Goal: Information Seeking & Learning: Learn about a topic

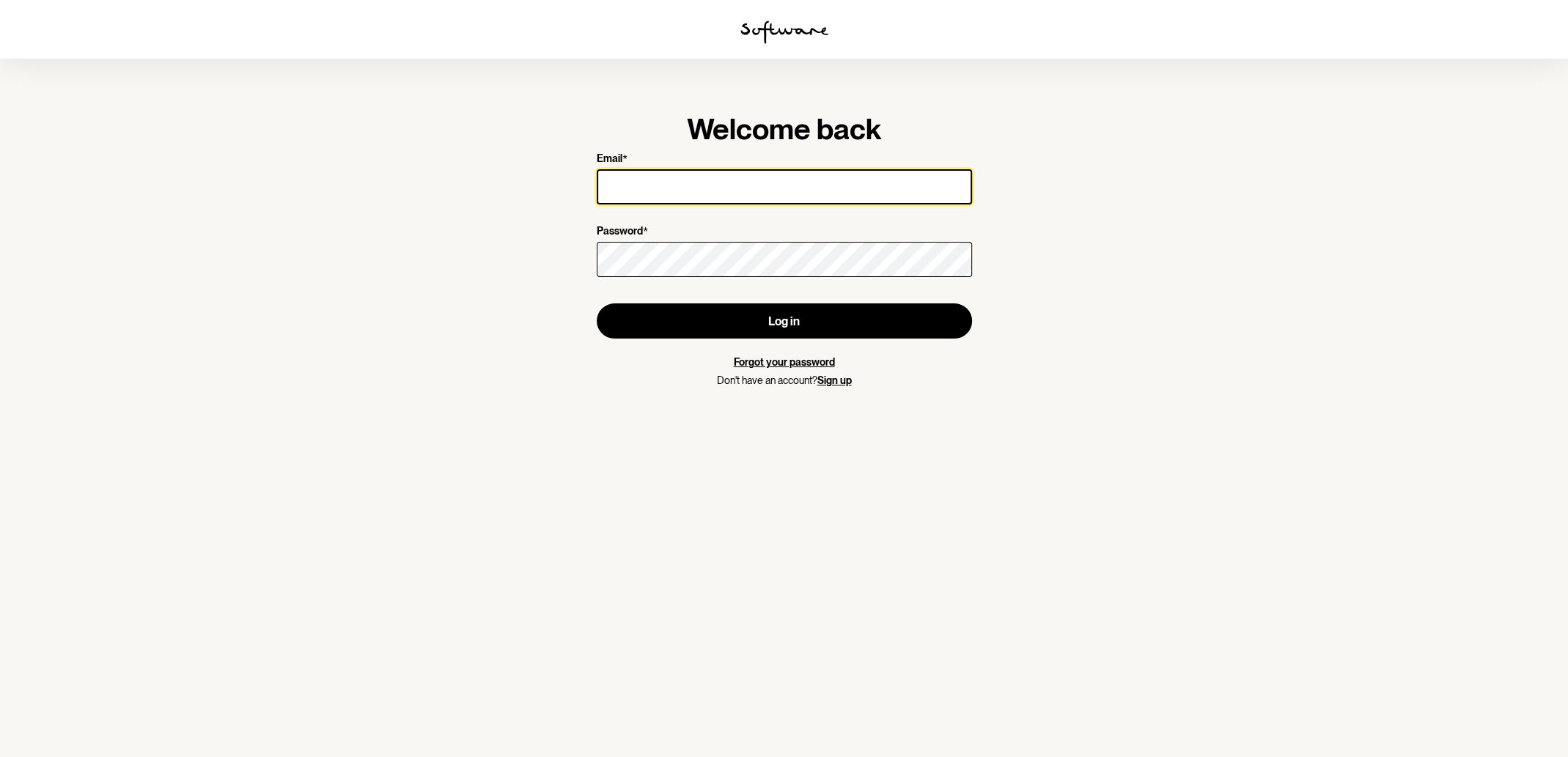
type input "[EMAIL_ADDRESS][DOMAIN_NAME]"
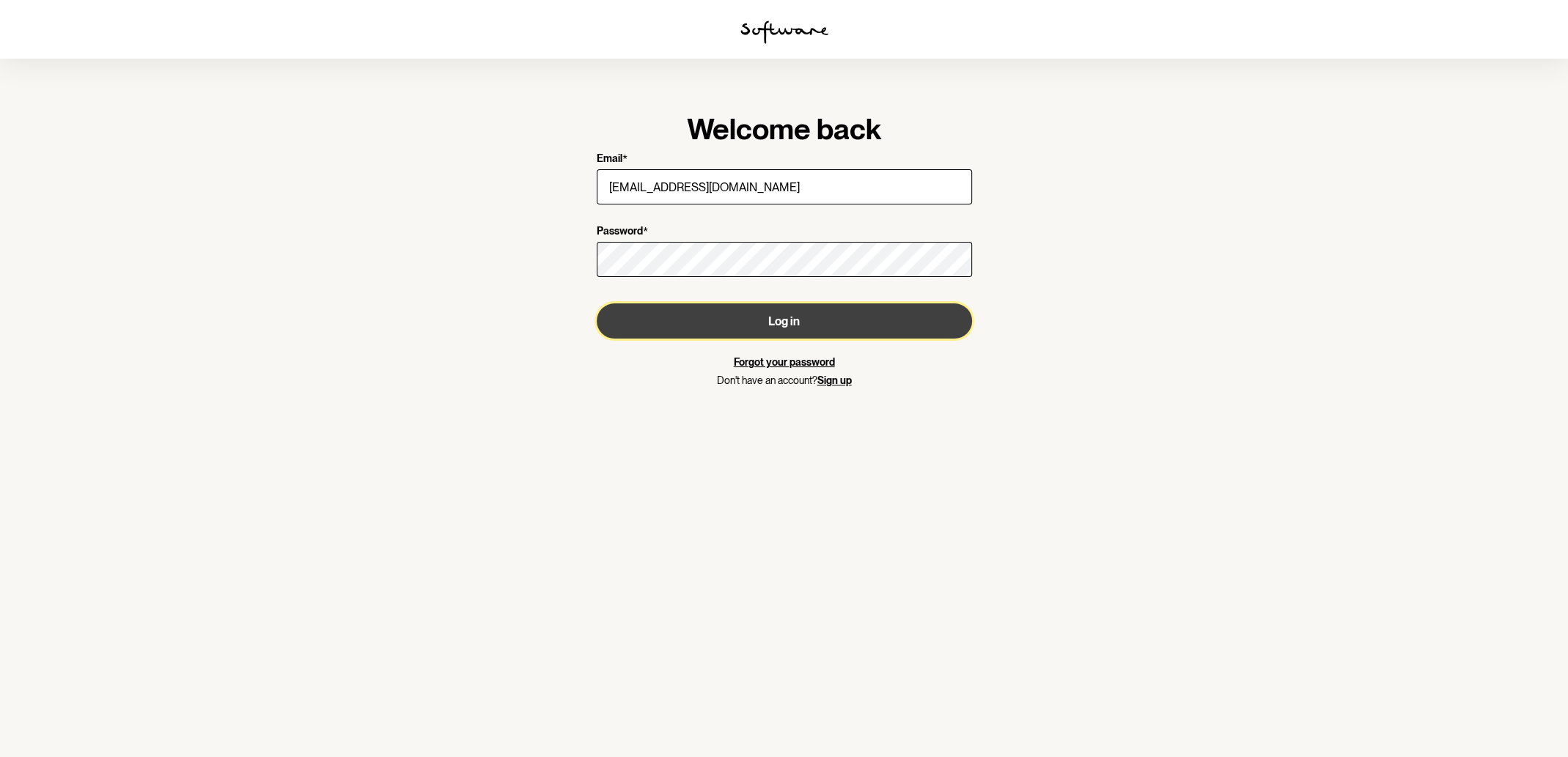
click at [804, 312] on button "Log in" at bounding box center [784, 322] width 376 height 35
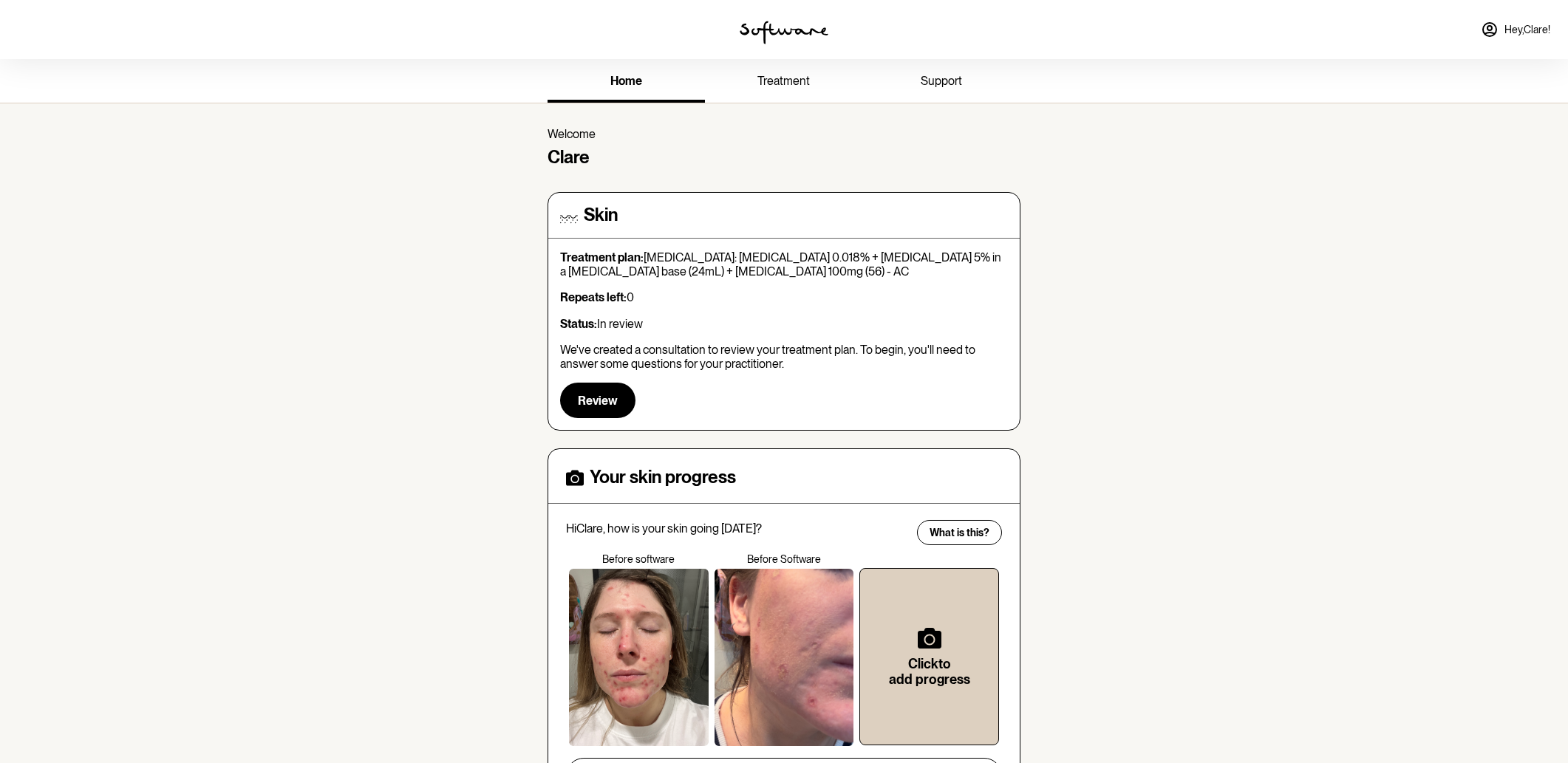
click at [782, 86] on span "treatment" at bounding box center [784, 81] width 53 height 14
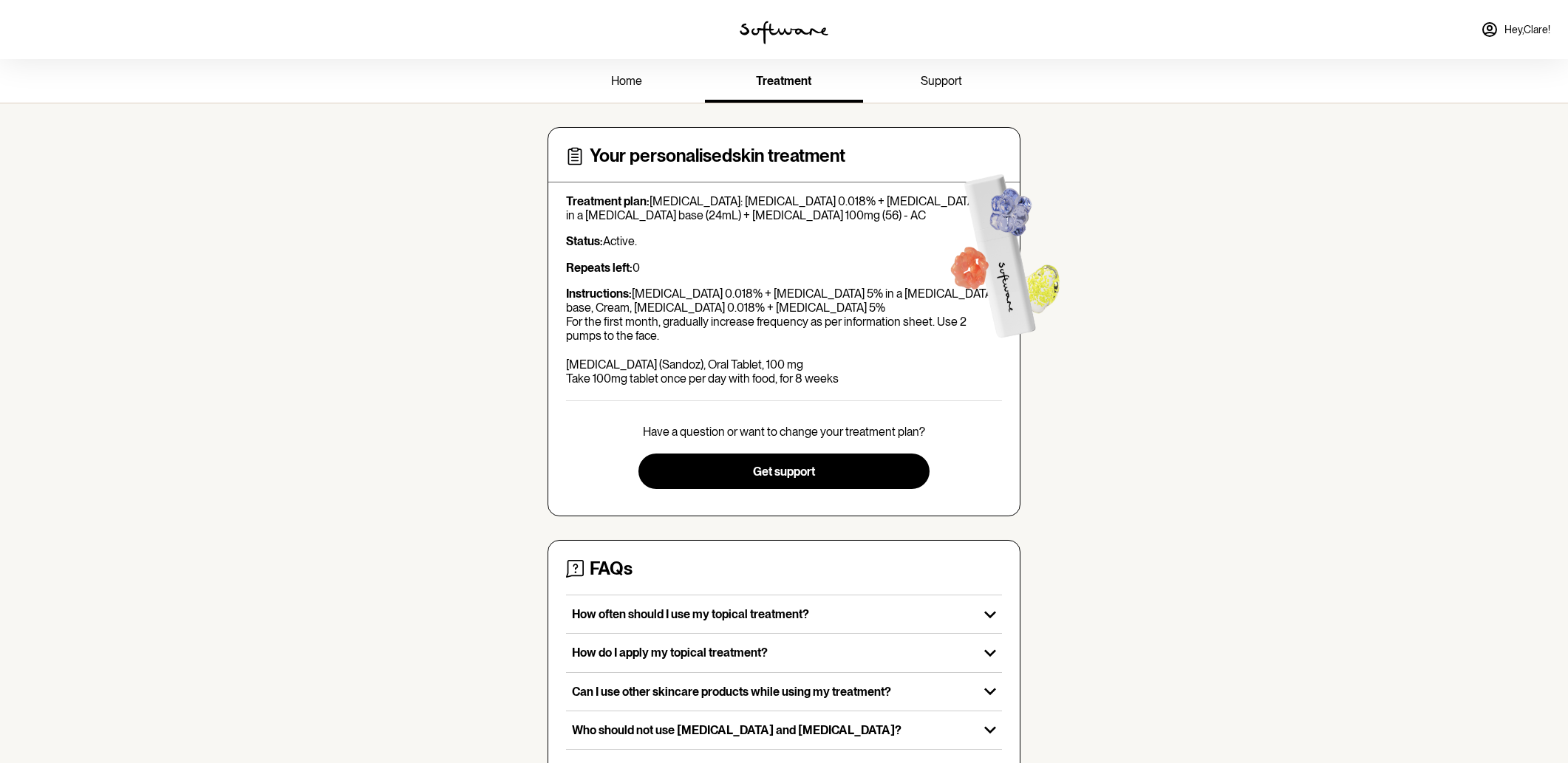
click at [944, 83] on span "support" at bounding box center [941, 81] width 42 height 14
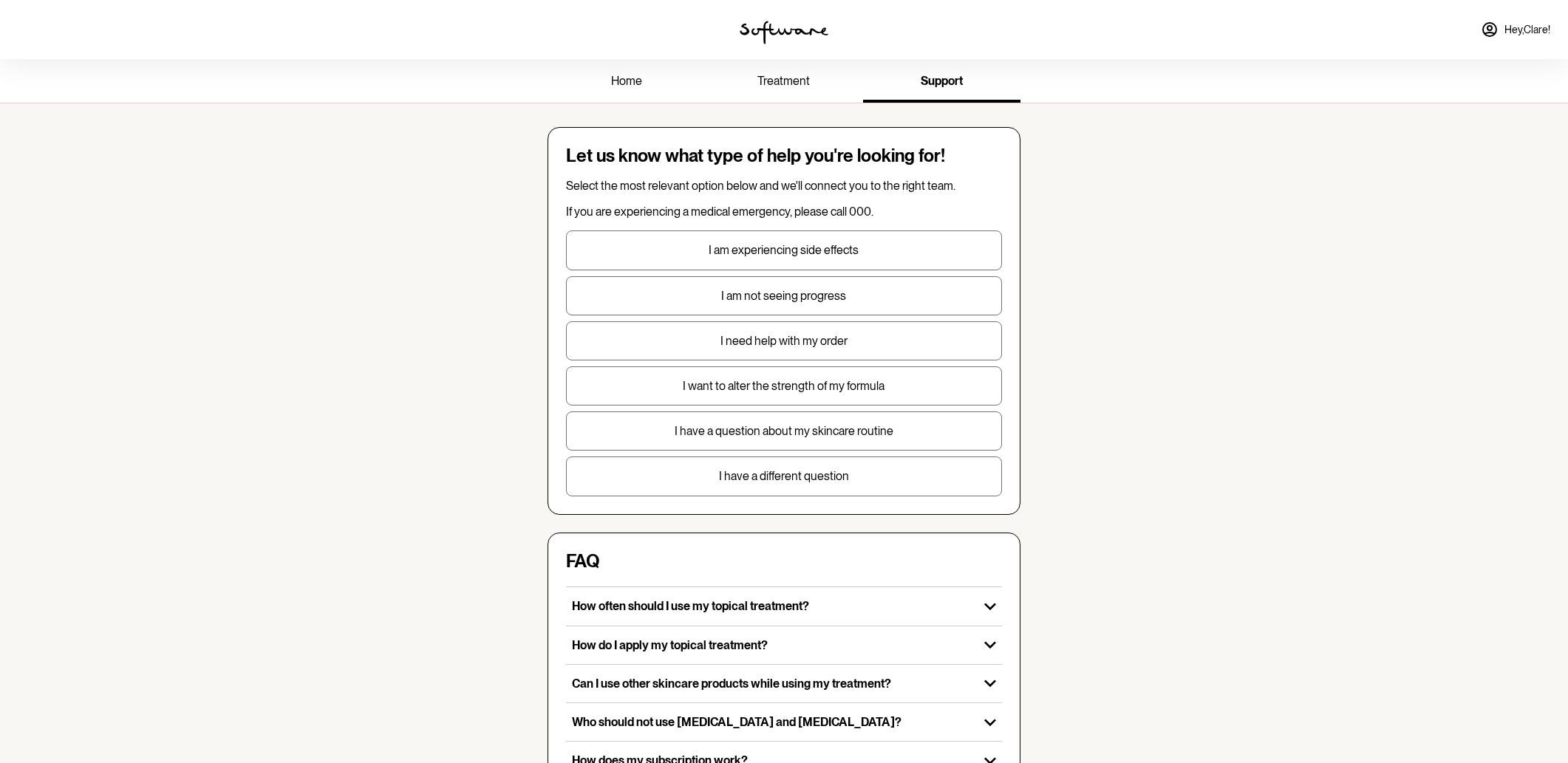
scroll to position [317, 0]
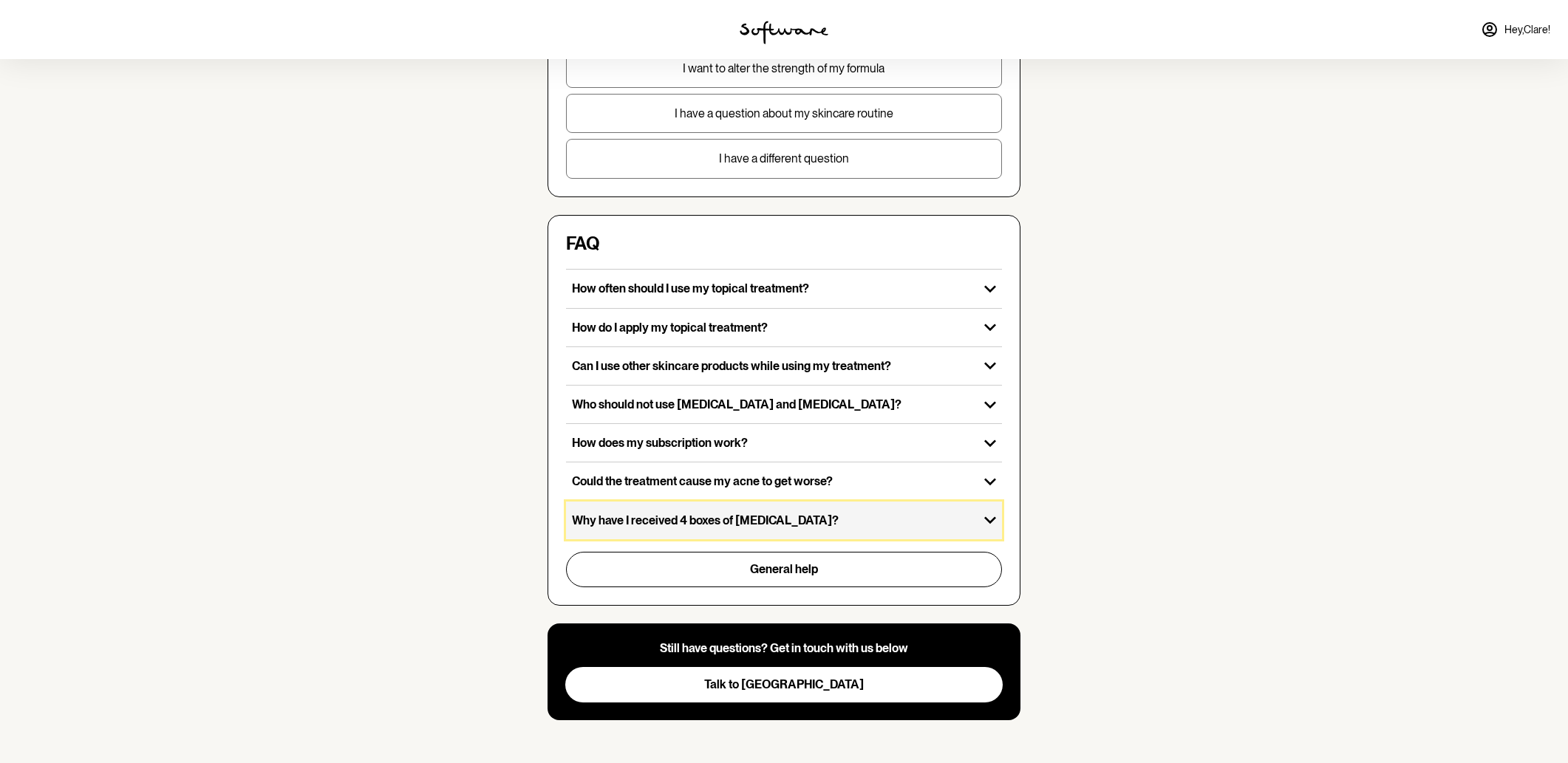
click at [930, 502] on div "Why have I received 4 boxes of [MEDICAL_DATA]?" at bounding box center [772, 521] width 413 height 37
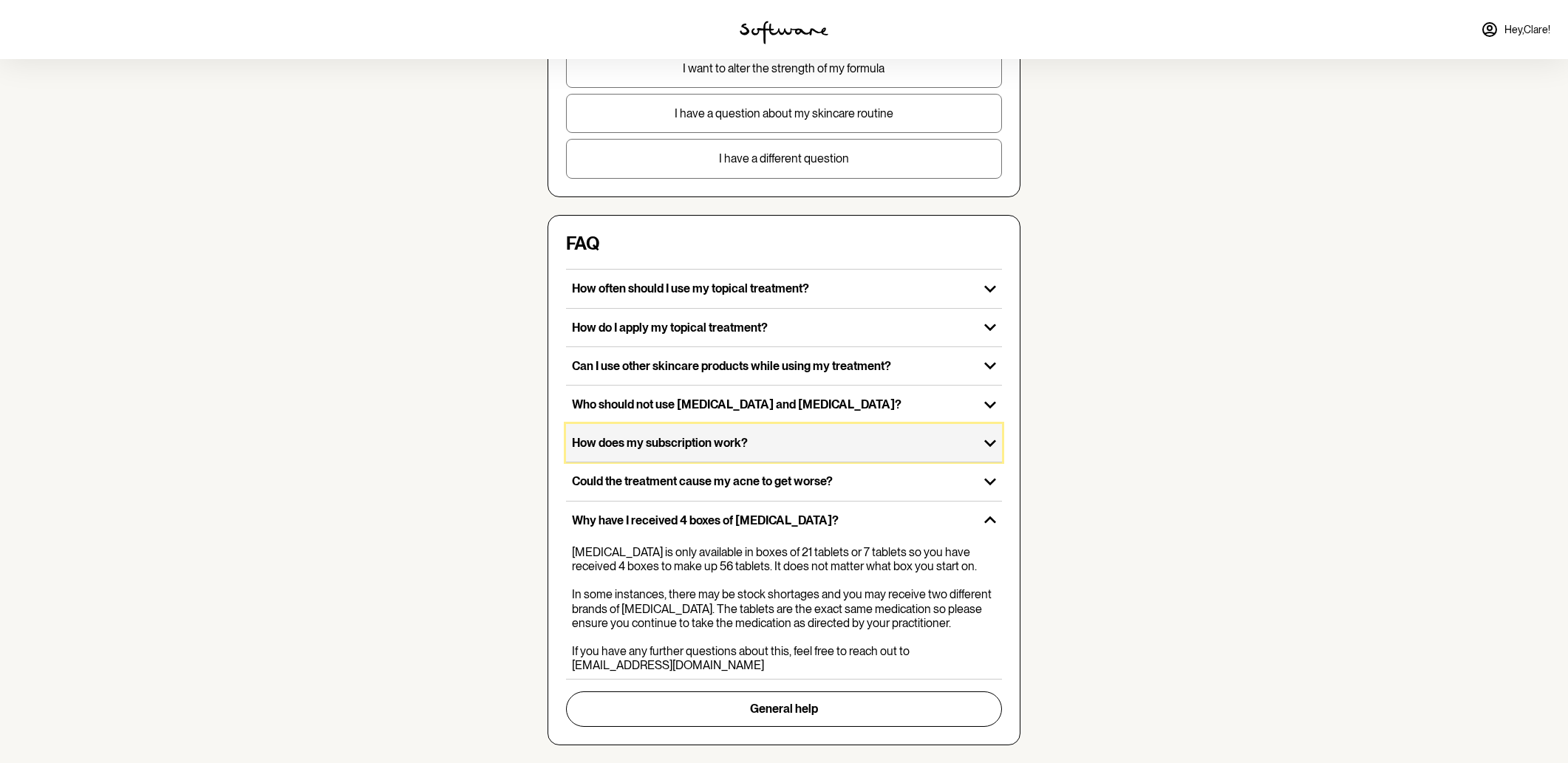
click at [716, 452] on div "How does my subscription work?" at bounding box center [772, 442] width 413 height 37
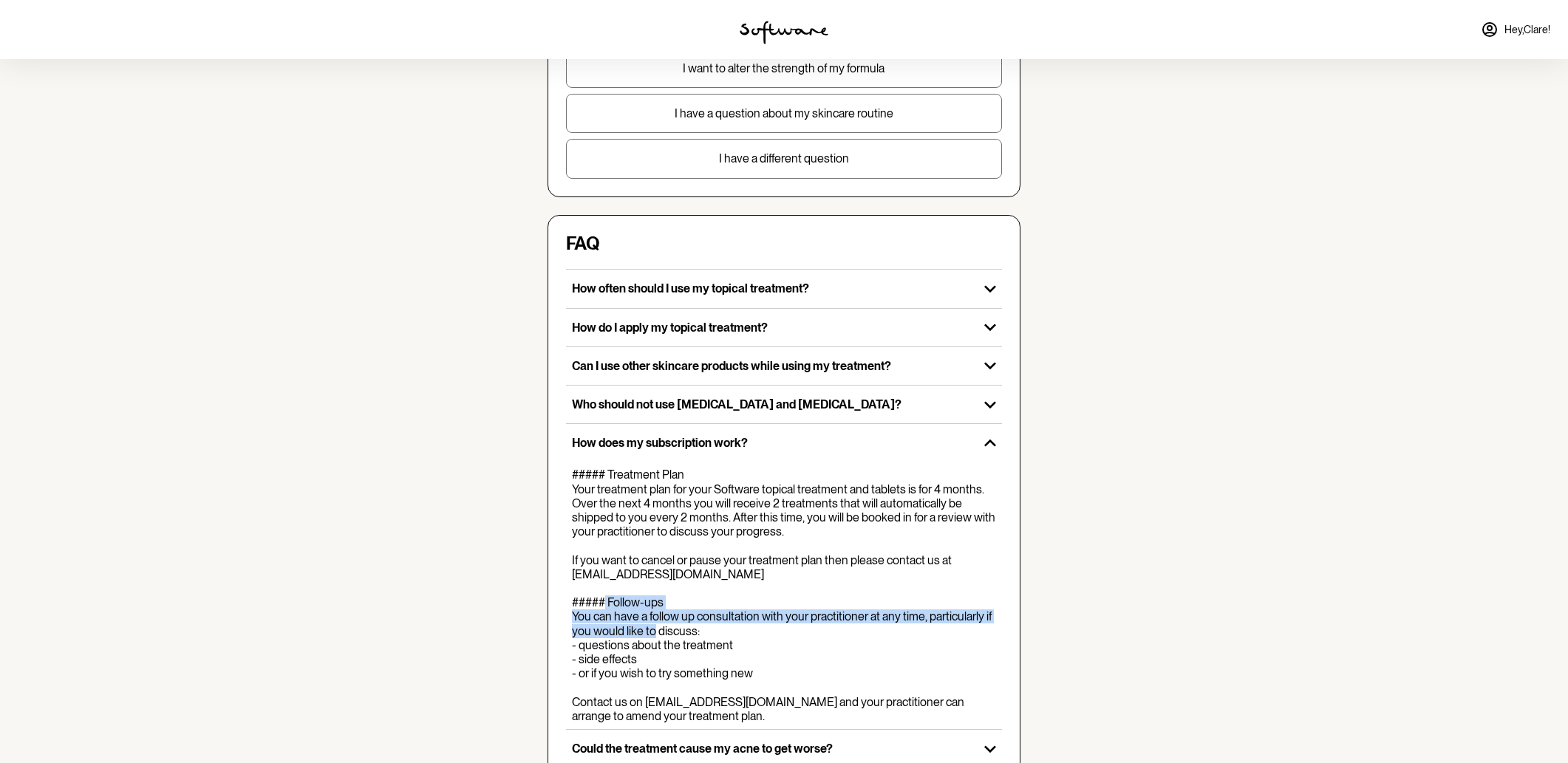
drag, startPoint x: 679, startPoint y: 604, endPoint x: 810, endPoint y: 635, distance: 134.6
click at [793, 633] on div "##### Treatment Plan Your treatment plan for your Software topical treatment an…" at bounding box center [786, 595] width 430 height 255
click at [906, 642] on div "##### Treatment Plan Your treatment plan for your Software topical treatment an…" at bounding box center [786, 595] width 430 height 255
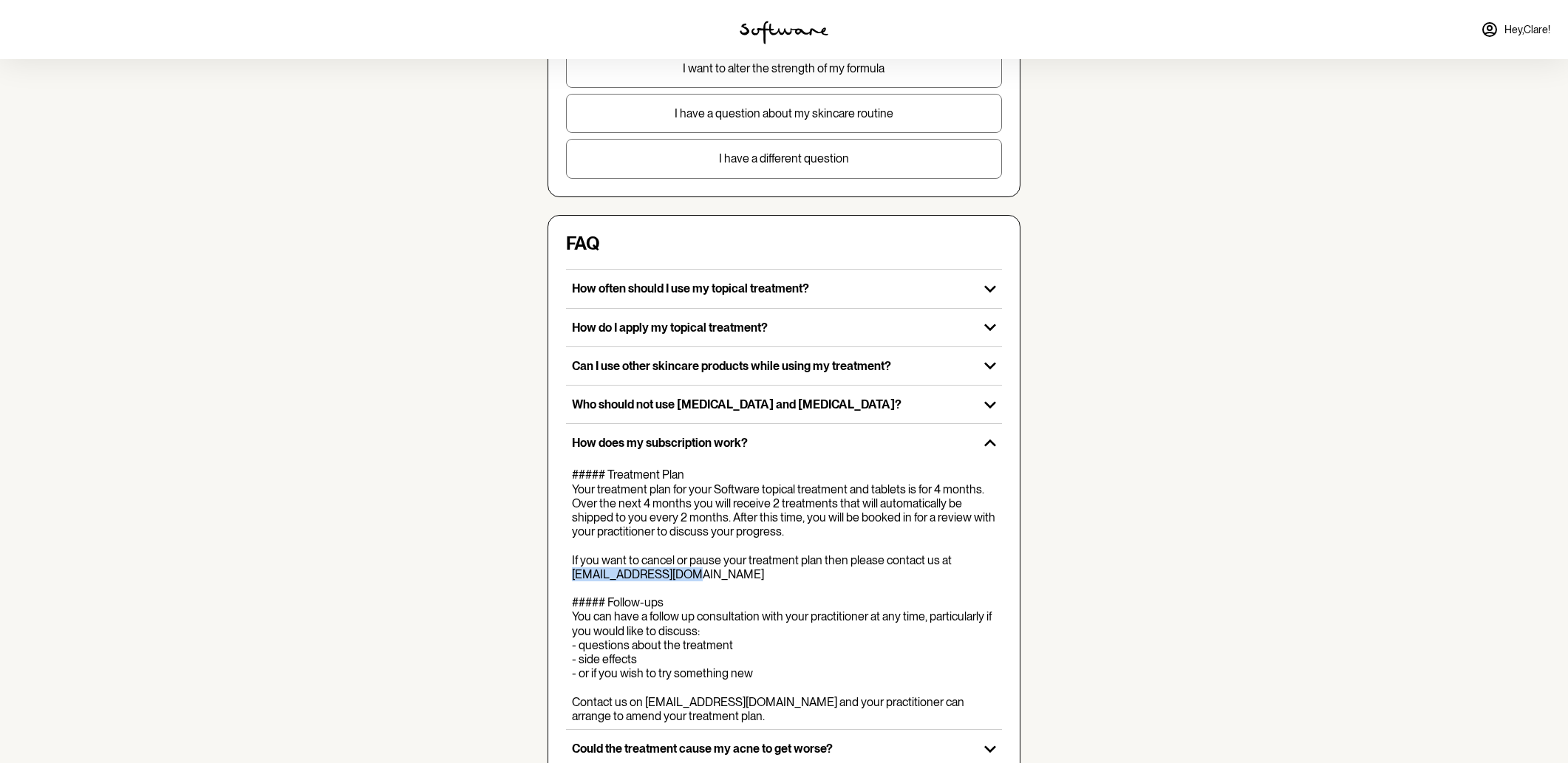
drag, startPoint x: 670, startPoint y: 571, endPoint x: 572, endPoint y: 572, distance: 98.0
click at [572, 572] on div "##### Treatment Plan Your treatment plan for your Software topical treatment an…" at bounding box center [786, 595] width 430 height 255
copy div "[EMAIL_ADDRESS][DOMAIN_NAME]"
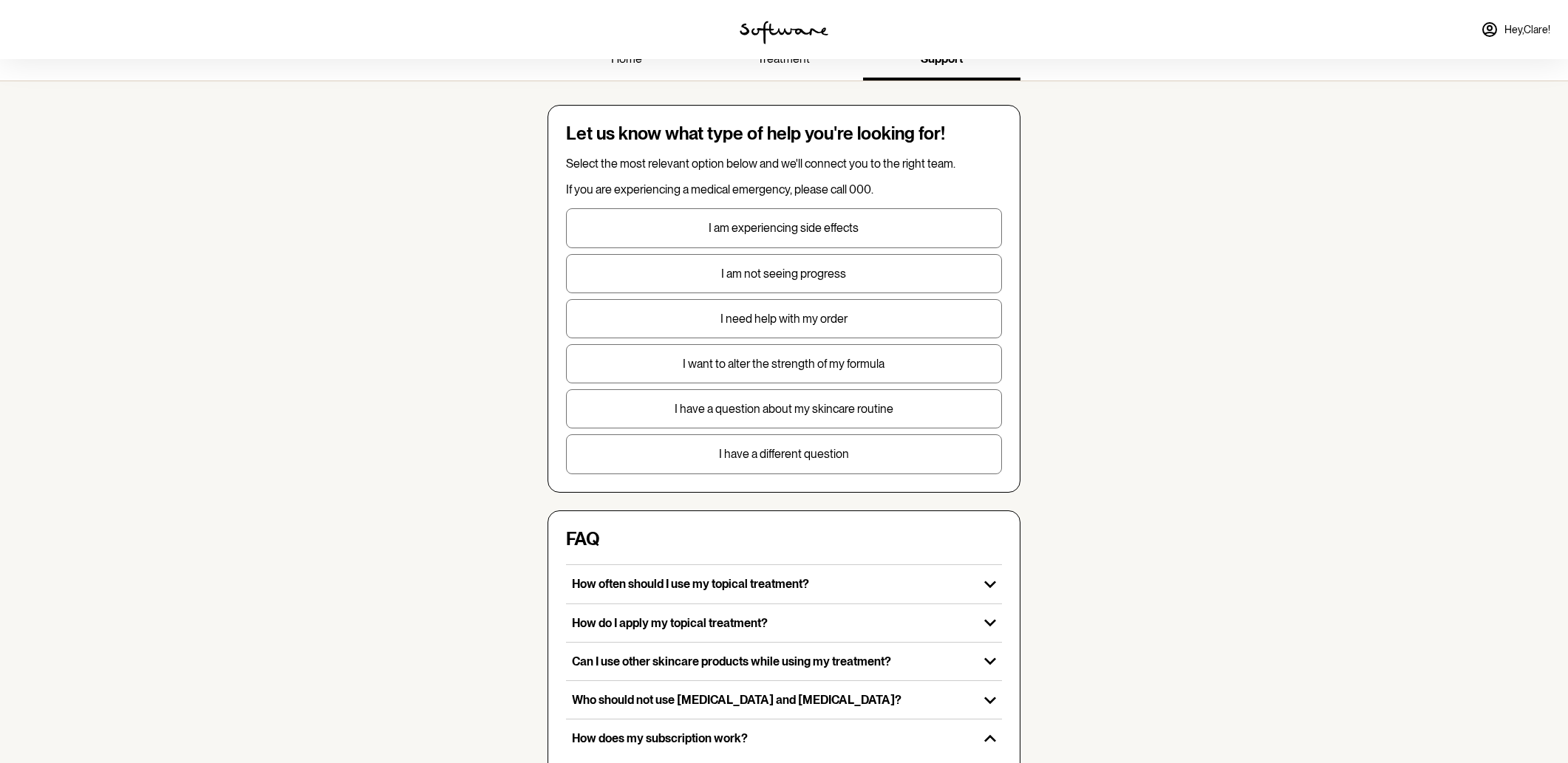
scroll to position [0, 0]
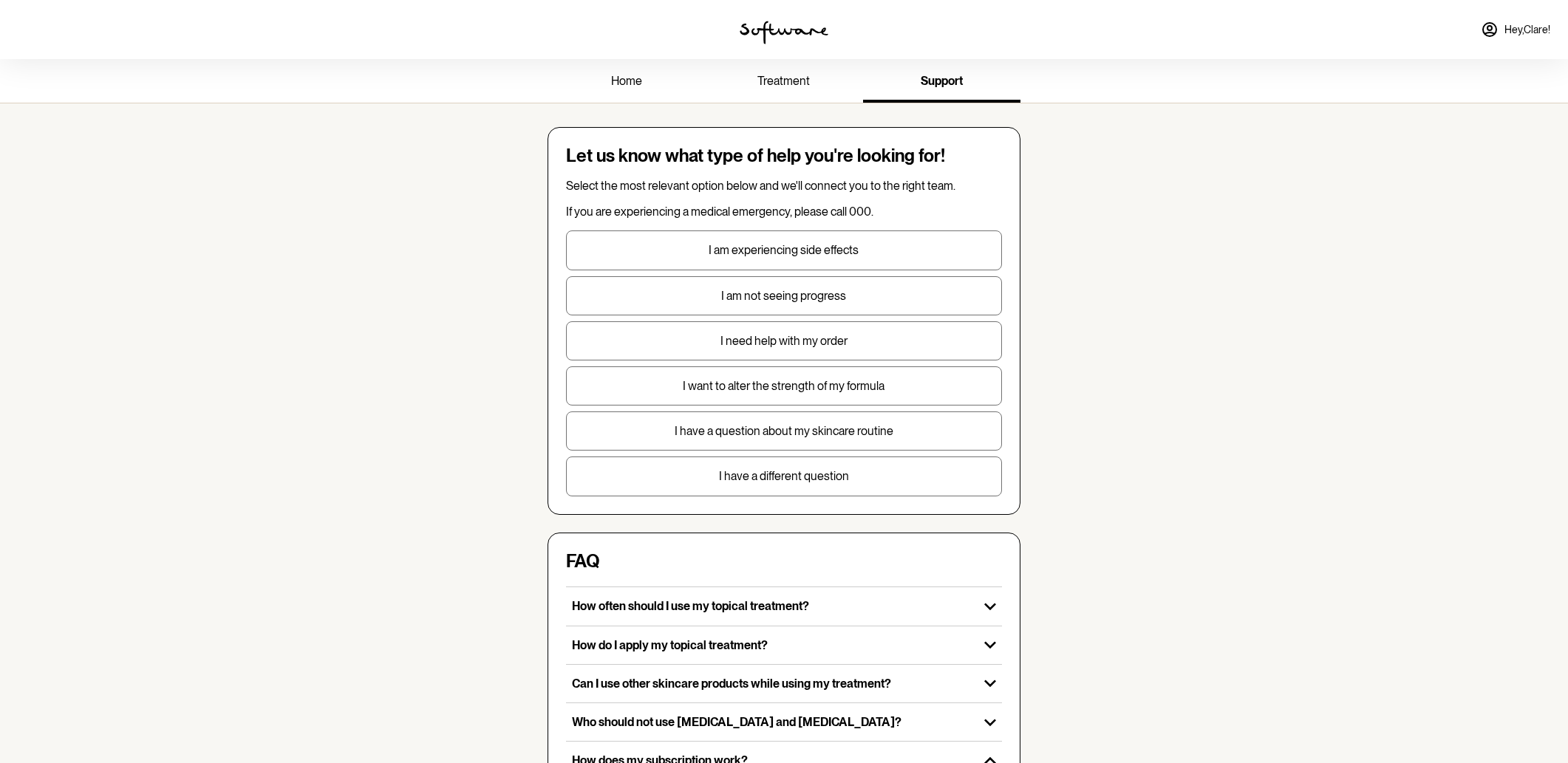
click at [806, 86] on span "treatment" at bounding box center [784, 81] width 53 height 14
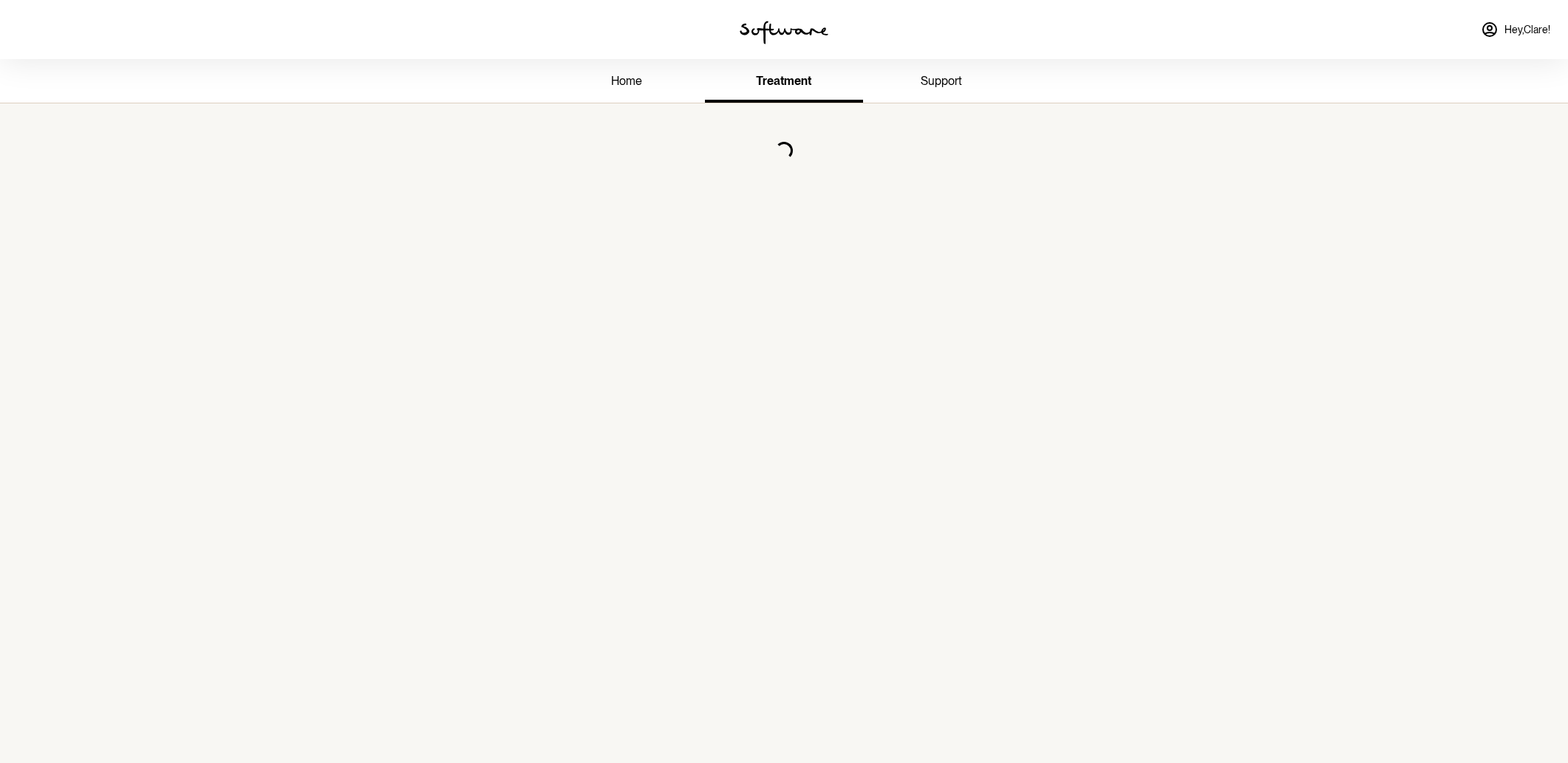
click at [672, 73] on link "home" at bounding box center [625, 83] width 157 height 41
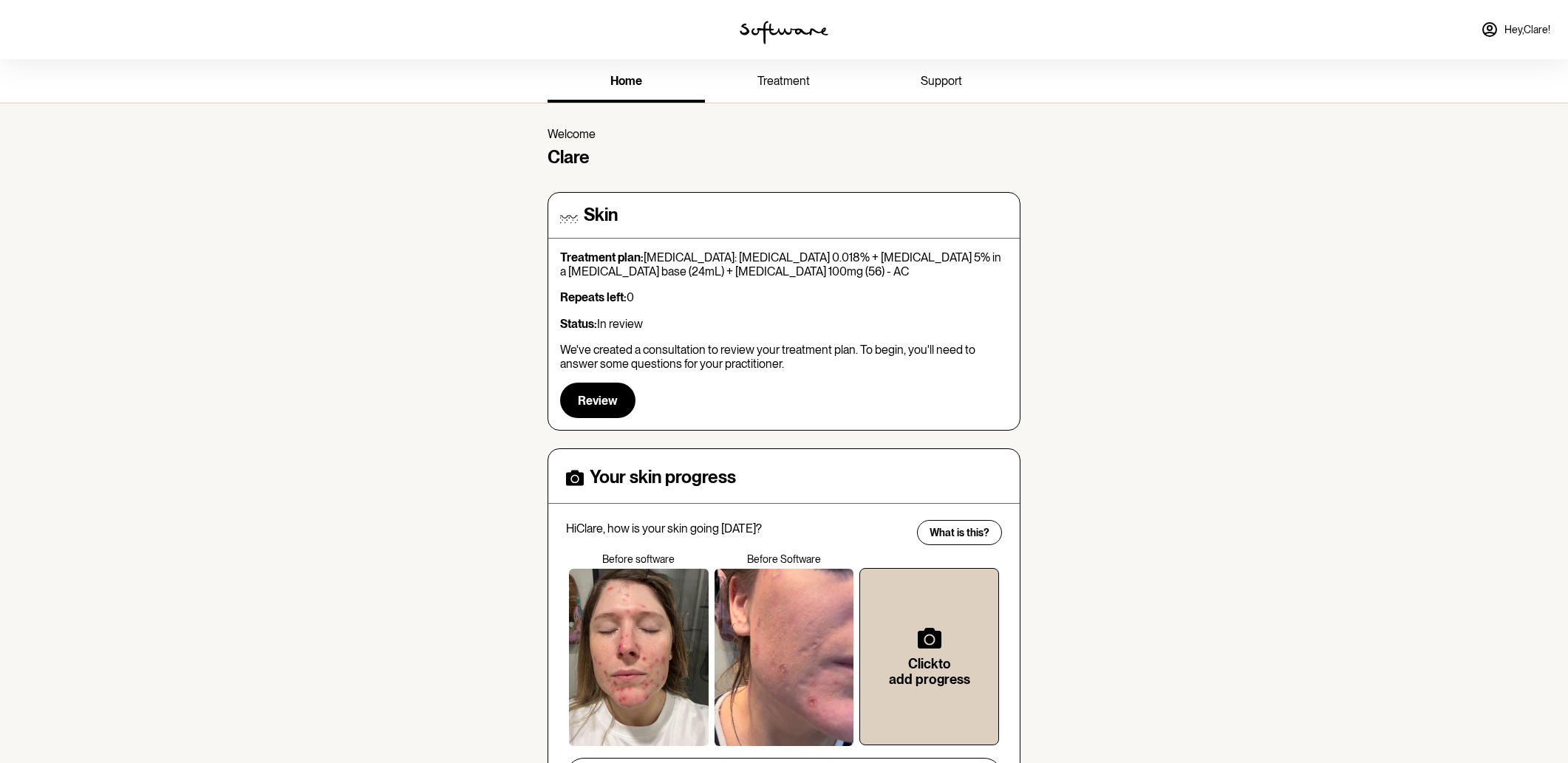
click at [1482, 22] on icon at bounding box center [1489, 29] width 18 height 18
